Goal: Task Accomplishment & Management: Use online tool/utility

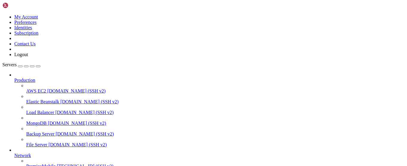
click at [57, 163] on span "[TECHNICAL_ID] (SSH v2)" at bounding box center [85, 165] width 57 height 5
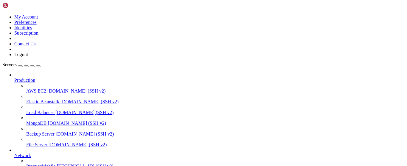
drag, startPoint x: 91, startPoint y: 392, endPoint x: 5, endPoint y: 347, distance: 97.3
copy div "root@vmi2691088:/# l bin @ dev / lib @ lost+found / odoo / root / sbin.usr-is-m…"
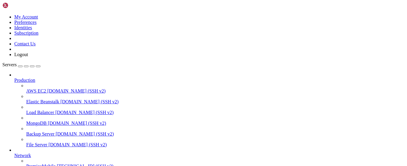
drag, startPoint x: 96, startPoint y: 429, endPoint x: 91, endPoint y: 424, distance: 7.6
drag, startPoint x: 23, startPoint y: 358, endPoint x: 109, endPoint y: 357, distance: 86.5
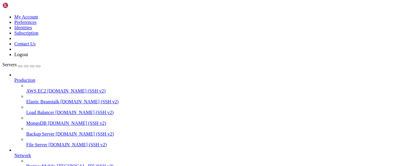
copy x-row "sudo systemctl restart odoo-server"
drag, startPoint x: 100, startPoint y: 418, endPoint x: 76, endPoint y: 410, distance: 25.4
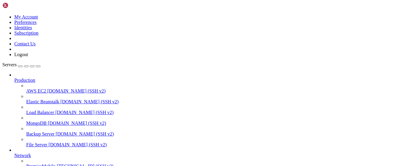
drag, startPoint x: 171, startPoint y: 385, endPoint x: 157, endPoint y: 385, distance: 13.7
drag, startPoint x: 182, startPoint y: 382, endPoint x: 114, endPoint y: 391, distance: 68.6
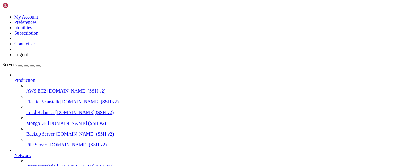
drag, startPoint x: 162, startPoint y: 416, endPoint x: 101, endPoint y: 438, distance: 64.2
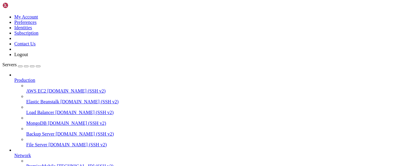
drag, startPoint x: 95, startPoint y: 420, endPoint x: 1, endPoint y: 360, distance: 111.6
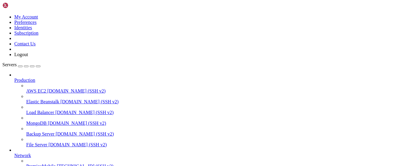
copy div "root@vmi2691088:/odoo-daype# [PERSON_NAME]@vmi2691088:/odoo-daype# git clone [E…"
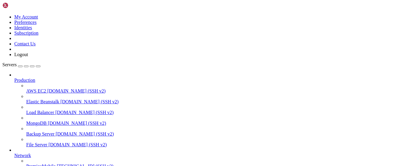
scroll to position [16, 0]
copy x-row "ssh-ed25519 AAAAC3NzaC1lZDI1NTE5AAAAIE1Ke7U7Z7QuNDEUpDRdAN38R6EPcuzKj2+b5PIzlEo…"
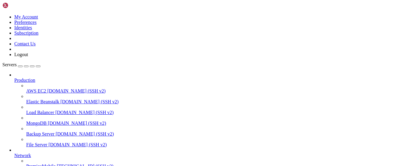
drag, startPoint x: 123, startPoint y: 375, endPoint x: 2, endPoint y: 347, distance: 124.4
copy div "root@vmi2691088:/odoo-daype/odoo-dayper-v17# ls CONTRIBUTING.md LICENSE README.…"
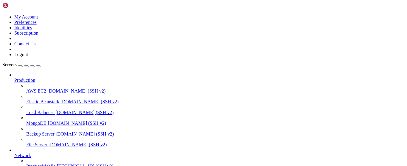
drag, startPoint x: 151, startPoint y: 392, endPoint x: 133, endPoint y: 396, distance: 18.5
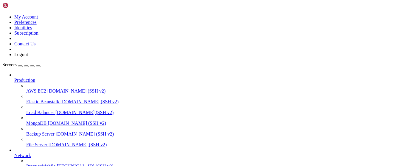
drag, startPoint x: 118, startPoint y: 429, endPoint x: 95, endPoint y: 432, distance: 23.1
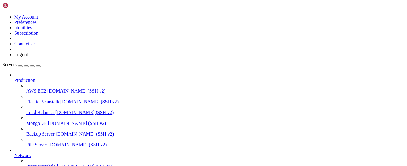
scroll to position [6, 1]
drag, startPoint x: 153, startPoint y: 370, endPoint x: 112, endPoint y: 390, distance: 44.8
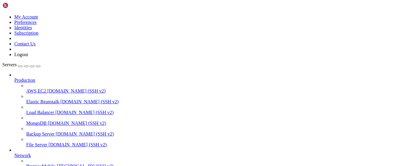
drag, startPoint x: 137, startPoint y: 419, endPoint x: 112, endPoint y: 402, distance: 30.0
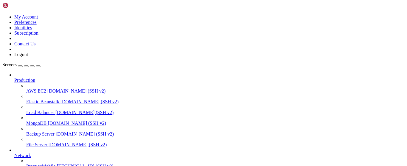
drag, startPoint x: 130, startPoint y: 384, endPoint x: 100, endPoint y: 396, distance: 32.7
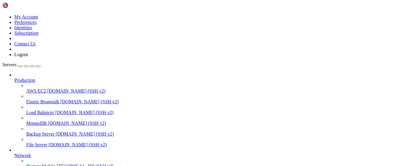
scroll to position [0, 0]
drag, startPoint x: 132, startPoint y: 401, endPoint x: 78, endPoint y: 405, distance: 54.4
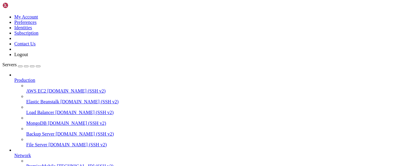
drag, startPoint x: 136, startPoint y: 380, endPoint x: 86, endPoint y: 391, distance: 50.6
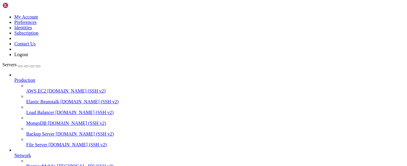
scroll to position [365, 0]
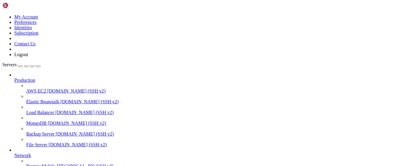
scroll to position [343, 0]
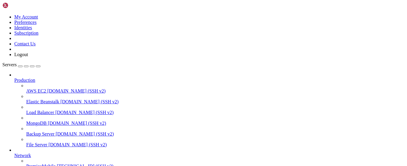
drag, startPoint x: 117, startPoint y: 388, endPoint x: 96, endPoint y: 392, distance: 21.5
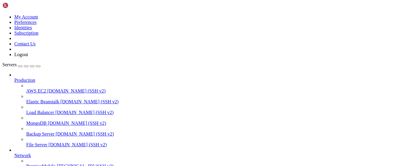
drag, startPoint x: 135, startPoint y: 398, endPoint x: 35, endPoint y: 300, distance: 140.2
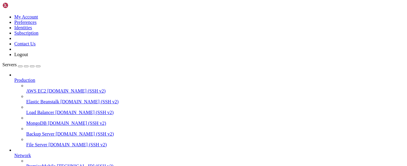
drag, startPoint x: 108, startPoint y: 388, endPoint x: 89, endPoint y: 391, distance: 18.3
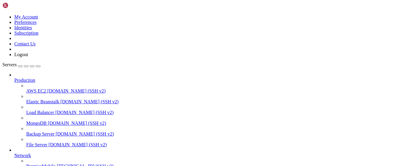
scroll to position [0, 0]
drag, startPoint x: 131, startPoint y: 393, endPoint x: 118, endPoint y: 393, distance: 13.1
drag, startPoint x: 122, startPoint y: 398, endPoint x: 86, endPoint y: 406, distance: 37.1
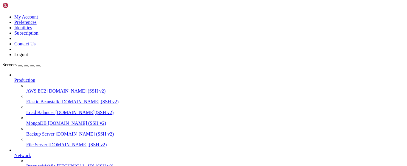
drag, startPoint x: 122, startPoint y: 389, endPoint x: 93, endPoint y: 394, distance: 29.5
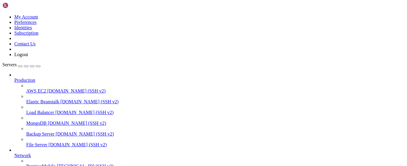
drag, startPoint x: 146, startPoint y: 445, endPoint x: 4, endPoint y: 364, distance: 163.3
copy div "(venv) root@vmi2691088:/odoo-daype/odoo-dayper-v17# ls CONTRIBUTING.md LICENSE …"
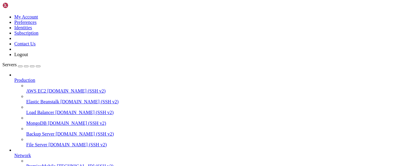
scroll to position [188, 0]
drag, startPoint x: 212, startPoint y: 368, endPoint x: 123, endPoint y: 383, distance: 90.0
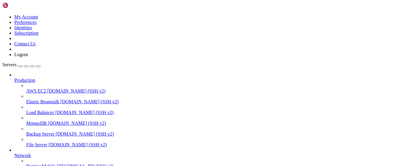
scroll to position [322, 0]
drag, startPoint x: 300, startPoint y: 457, endPoint x: 48, endPoint y: 394, distance: 260.2
copy div "pe/odoo-dayper-v17/odoo/tools/func.py", line 87, in locked return func(inst, *a…"
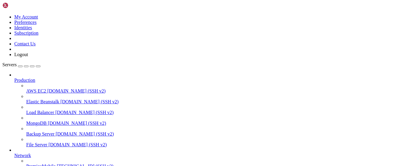
drag, startPoint x: 132, startPoint y: 396, endPoint x: 106, endPoint y: 401, distance: 25.8
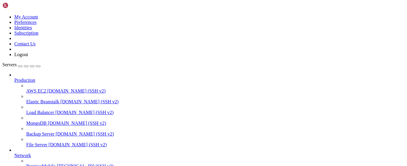
drag, startPoint x: 149, startPoint y: 402, endPoint x: -10, endPoint y: 370, distance: 162.5
copy div "(venv) root@vmi2691088:/odoo-daype/odoo-dayper-v17# sudo -u postgres psql -c "A…"
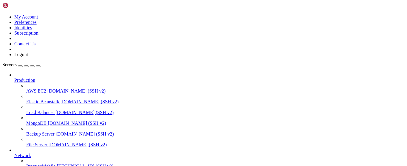
drag, startPoint x: 150, startPoint y: 385, endPoint x: 98, endPoint y: 390, distance: 52.0
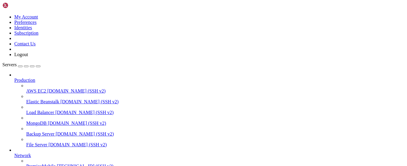
drag, startPoint x: 146, startPoint y: 377, endPoint x: 102, endPoint y: 393, distance: 46.8
drag, startPoint x: 144, startPoint y: 397, endPoint x: -4, endPoint y: 354, distance: 154.3
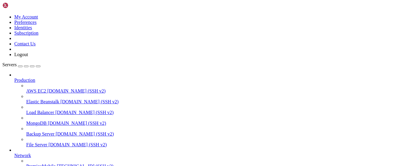
copy div "(venv) root@vmi2691088:/odoo-daype/odoo-dayper-v17# sudo -u postgres psql -c "\…"
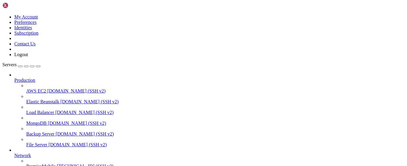
drag, startPoint x: 130, startPoint y: 394, endPoint x: 107, endPoint y: 403, distance: 25.0
drag, startPoint x: 120, startPoint y: 400, endPoint x: 92, endPoint y: 380, distance: 34.5
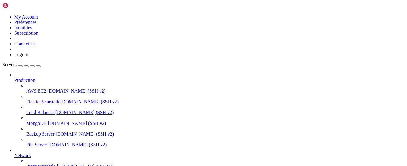
drag, startPoint x: 141, startPoint y: 388, endPoint x: 110, endPoint y: 402, distance: 34.3
drag, startPoint x: 135, startPoint y: 369, endPoint x: 78, endPoint y: 387, distance: 60.5
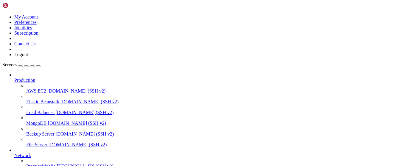
drag, startPoint x: 158, startPoint y: 388, endPoint x: 86, endPoint y: 409, distance: 74.9
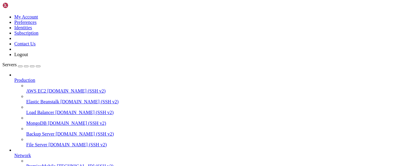
drag, startPoint x: 137, startPoint y: 392, endPoint x: 123, endPoint y: 392, distance: 13.4
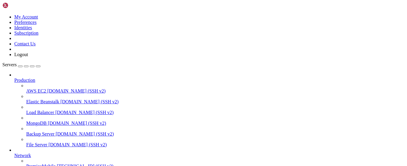
drag, startPoint x: 16, startPoint y: 394, endPoint x: 66, endPoint y: 469, distance: 89.5
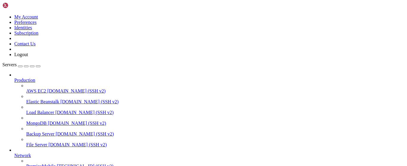
scroll to position [1352, 0]
drag, startPoint x: 66, startPoint y: 466, endPoint x: 10, endPoint y: 323, distance: 153.9
copy div "self.registry = Registry(self.db).check_signaling() ^^^^^^^^^^^^^^^^^ File "/od…"
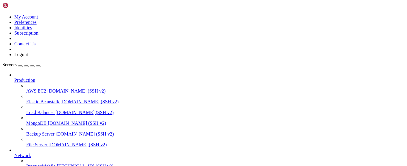
drag, startPoint x: 104, startPoint y: 425, endPoint x: 98, endPoint y: 424, distance: 6.1
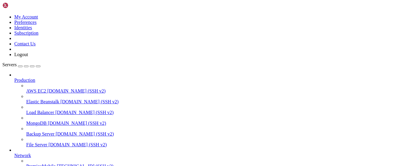
drag, startPoint x: 127, startPoint y: 426, endPoint x: 92, endPoint y: 431, distance: 34.7
drag, startPoint x: 68, startPoint y: 469, endPoint x: 56, endPoint y: 408, distance: 61.9
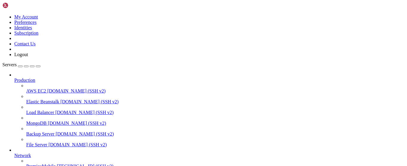
drag, startPoint x: 151, startPoint y: 423, endPoint x: 7, endPoint y: 369, distance: 153.9
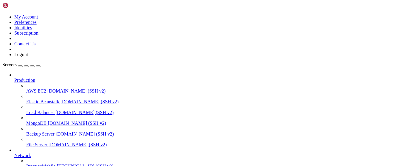
drag, startPoint x: 5, startPoint y: 369, endPoint x: 142, endPoint y: 418, distance: 145.9
copy div "[options] db_host = False db_port = False db_user = dayper_user db_password = d…"
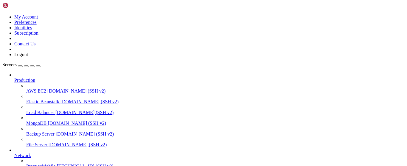
scroll to position [0, 0]
drag, startPoint x: 144, startPoint y: 365, endPoint x: 110, endPoint y: 375, distance: 35.2
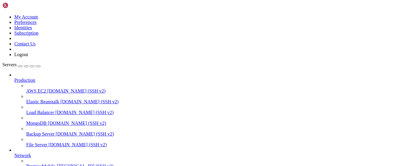
scroll to position [1331, 0]
drag, startPoint x: 157, startPoint y: 386, endPoint x: 140, endPoint y: 386, distance: 17.0
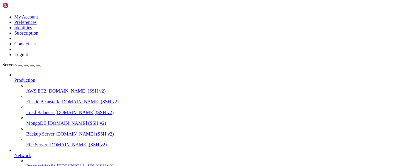
drag, startPoint x: 126, startPoint y: 366, endPoint x: 112, endPoint y: 370, distance: 14.2
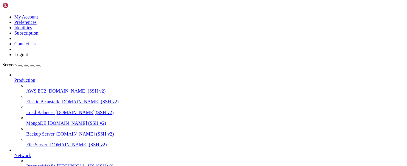
drag, startPoint x: 182, startPoint y: 420, endPoint x: 139, endPoint y: 415, distance: 43.2
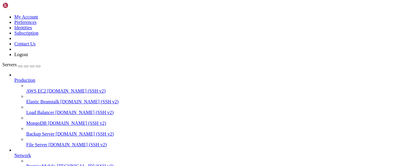
drag, startPoint x: 173, startPoint y: 387, endPoint x: 100, endPoint y: 405, distance: 75.6
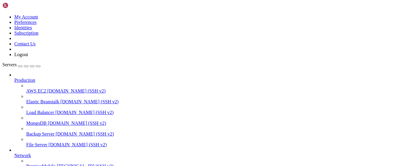
drag, startPoint x: 124, startPoint y: 391, endPoint x: 99, endPoint y: 401, distance: 26.6
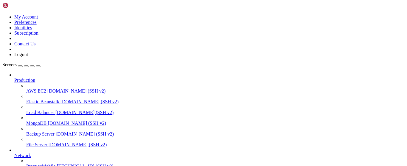
drag, startPoint x: 206, startPoint y: 367, endPoint x: 281, endPoint y: 286, distance: 110.3
